Goal: Task Accomplishment & Management: Use online tool/utility

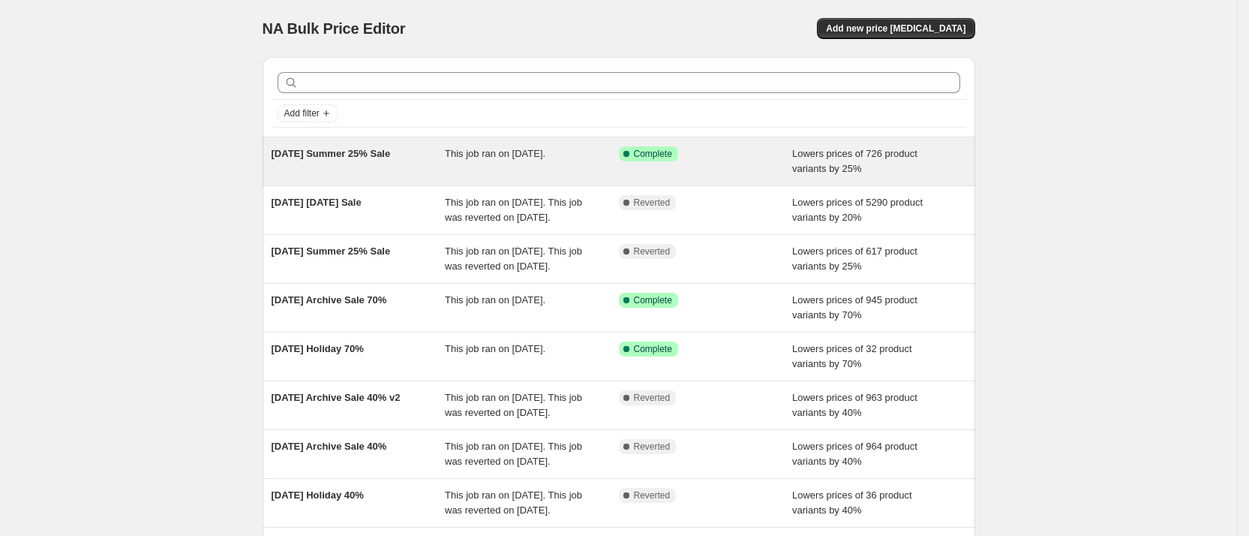
click at [339, 156] on span "[DATE] Summer 25% Sale" at bounding box center [331, 153] width 119 height 11
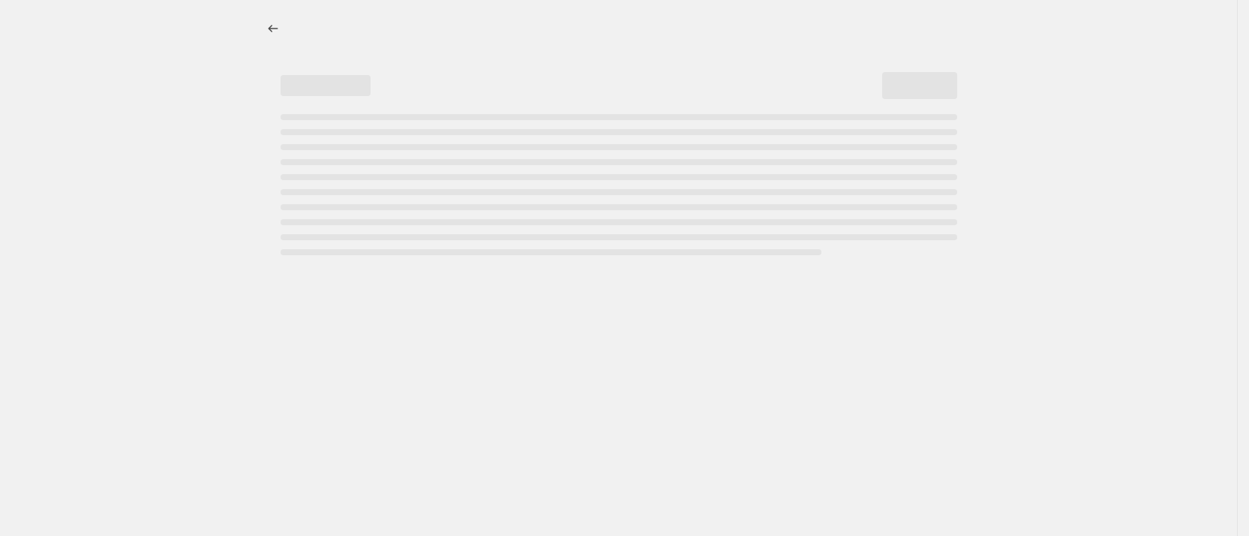
select select "percentage"
select select "collection"
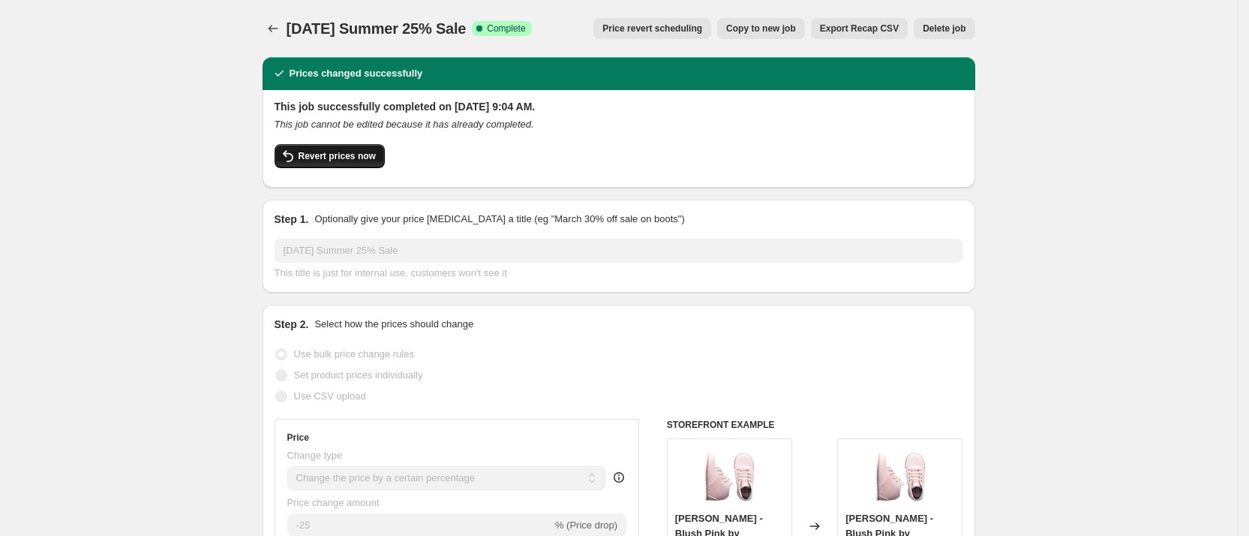
click at [321, 161] on span "Revert prices now" at bounding box center [337, 156] width 77 height 12
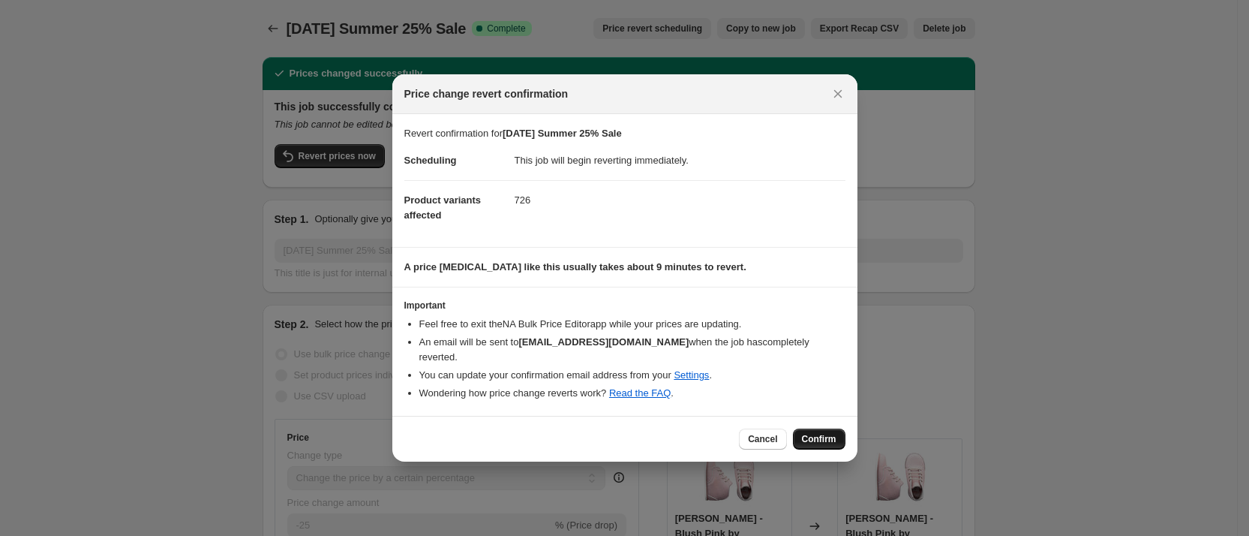
click at [814, 433] on span "Confirm" at bounding box center [819, 439] width 35 height 12
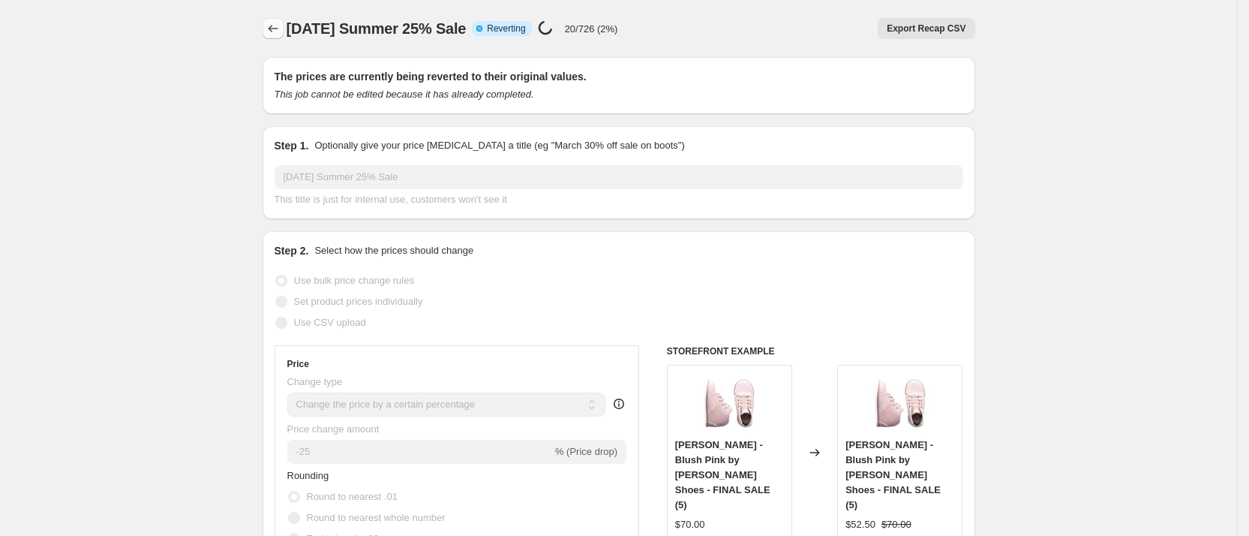
click at [276, 29] on icon "Price change jobs" at bounding box center [273, 29] width 10 height 8
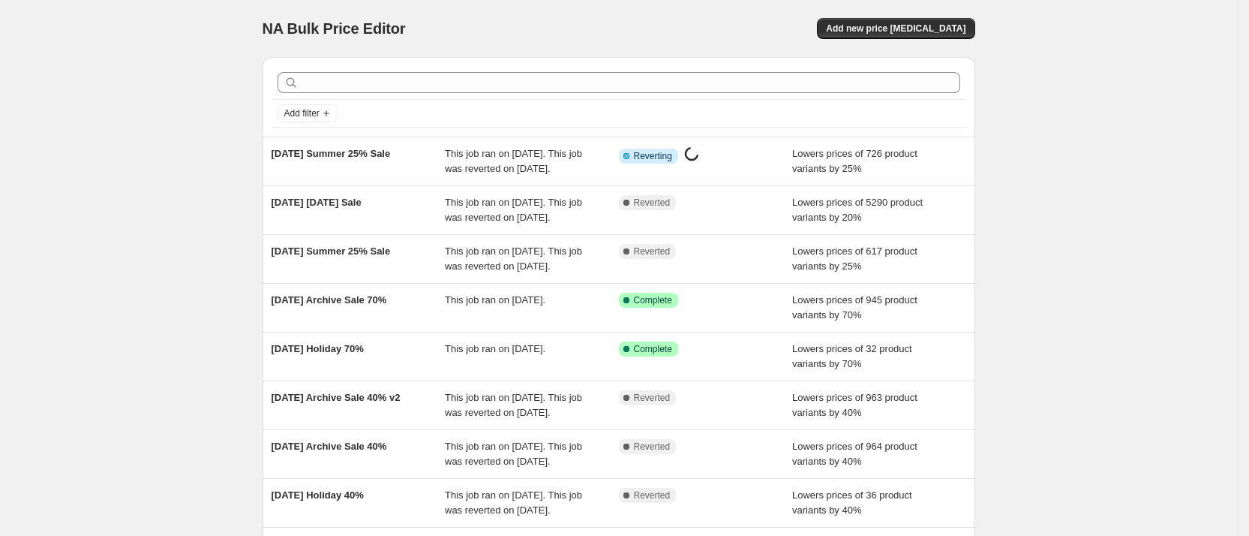
scroll to position [2, 0]
